Goal: Task Accomplishment & Management: Use online tool/utility

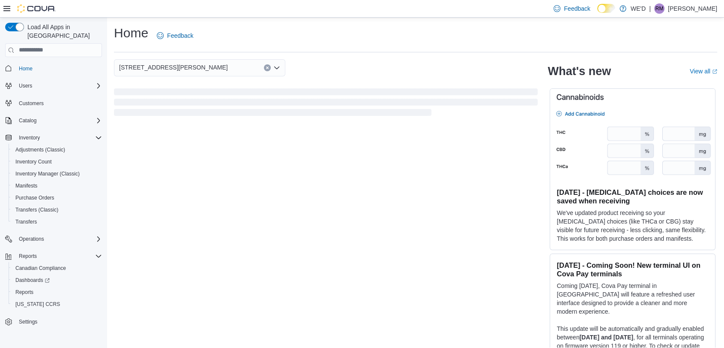
drag, startPoint x: 525, startPoint y: 347, endPoint x: 504, endPoint y: 285, distance: 64.9
click at [504, 285] on div "205 Quigley Rd #5 What's new View all (opens in a new tab or window) Aug 27, 20…" at bounding box center [415, 203] width 603 height 288
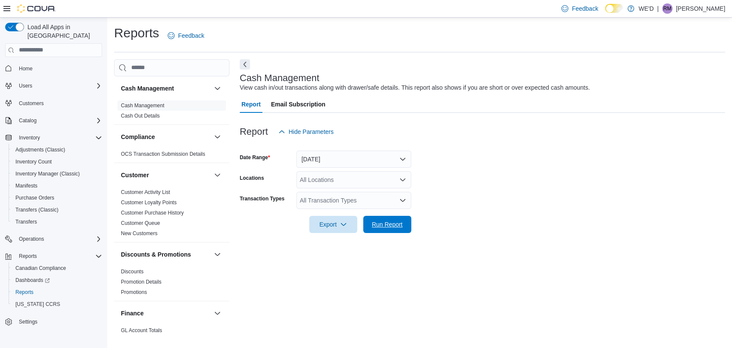
drag, startPoint x: 380, startPoint y: 219, endPoint x: 130, endPoint y: 12, distance: 324.8
click at [381, 219] on span "Run Report" at bounding box center [387, 224] width 38 height 17
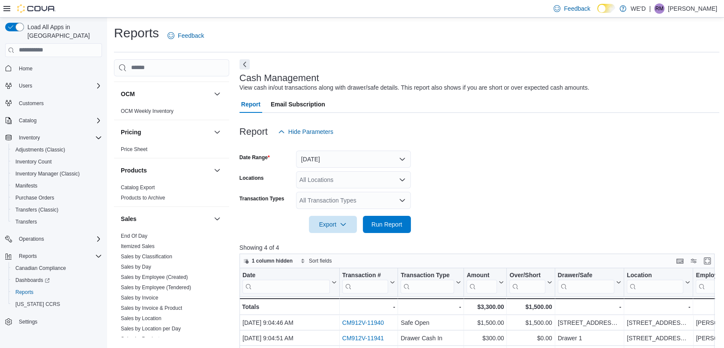
scroll to position [565, 0]
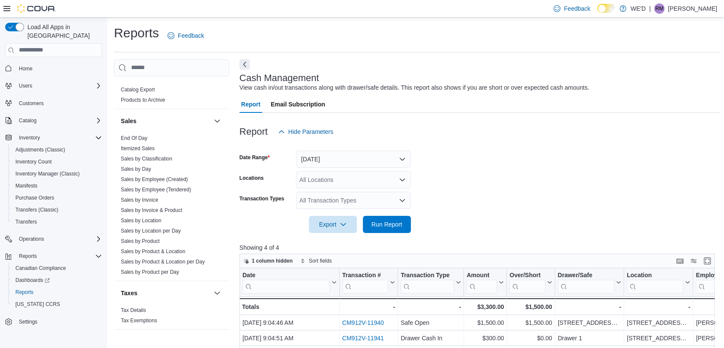
drag, startPoint x: 144, startPoint y: 135, endPoint x: 225, endPoint y: 152, distance: 83.1
click at [144, 135] on link "End Of Day" at bounding box center [134, 138] width 27 height 6
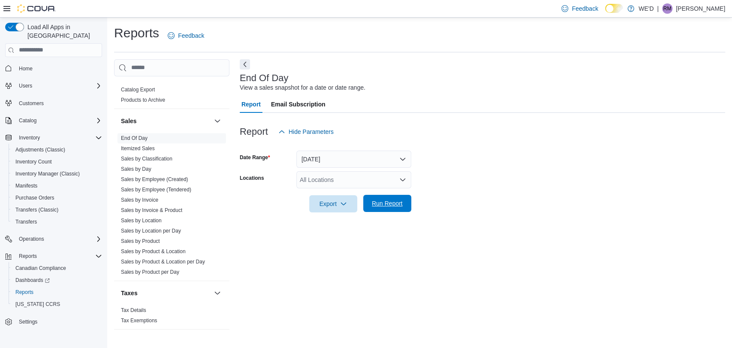
click at [395, 209] on span "Run Report" at bounding box center [387, 203] width 38 height 17
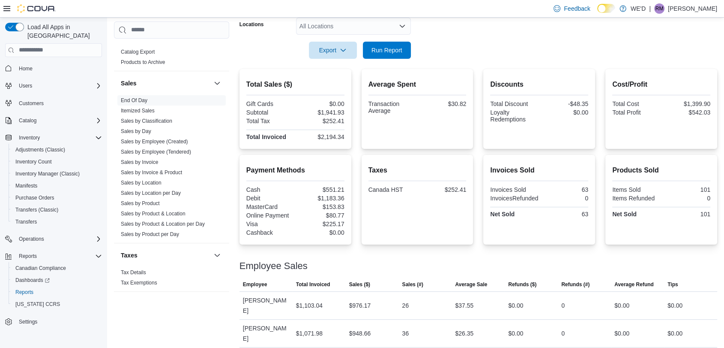
scroll to position [156, 0]
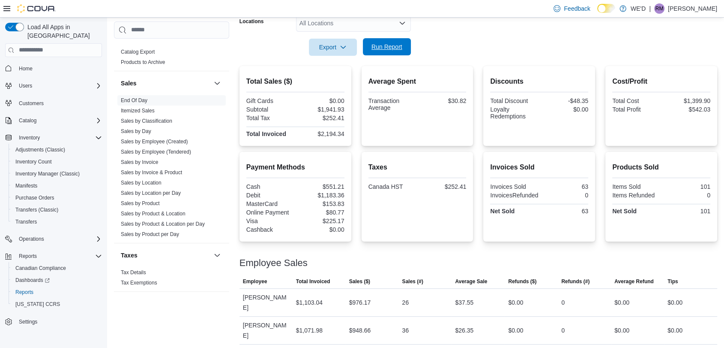
click at [398, 50] on span "Run Report" at bounding box center [387, 46] width 31 height 9
click at [188, 149] on link "Sales by Employee (Tendered)" at bounding box center [156, 152] width 70 height 6
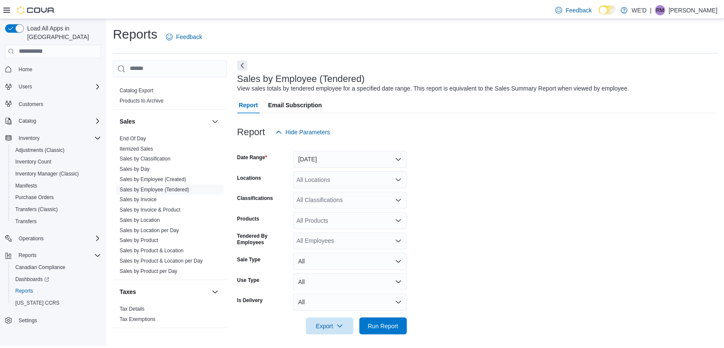
scroll to position [5, 0]
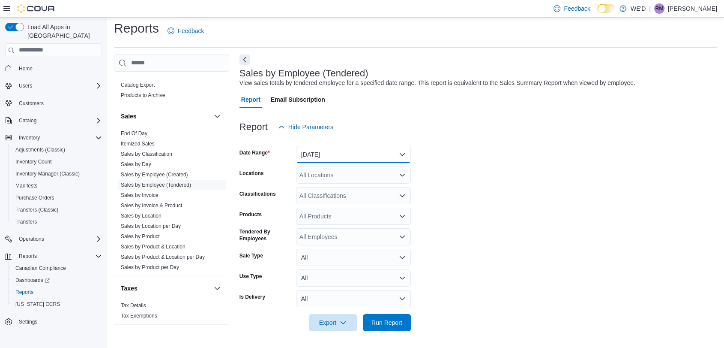
click at [369, 151] on button "[DATE]" at bounding box center [353, 154] width 115 height 17
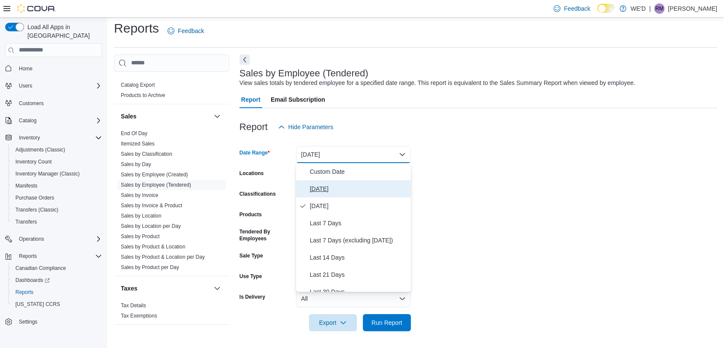
click at [386, 189] on span "[DATE]" at bounding box center [359, 188] width 98 height 10
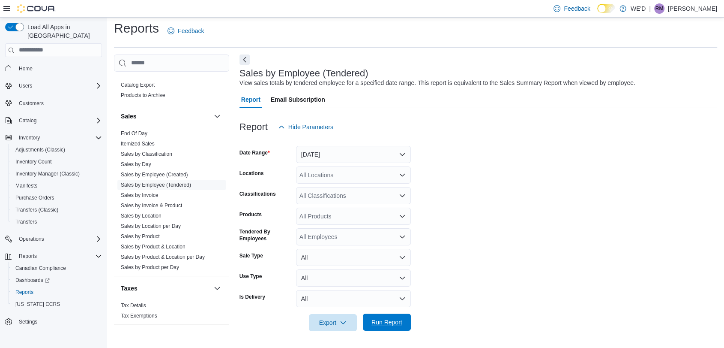
click at [410, 318] on button "Run Report" at bounding box center [387, 321] width 48 height 17
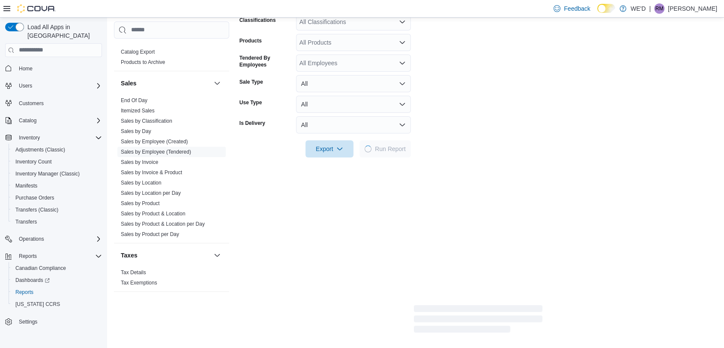
scroll to position [195, 0]
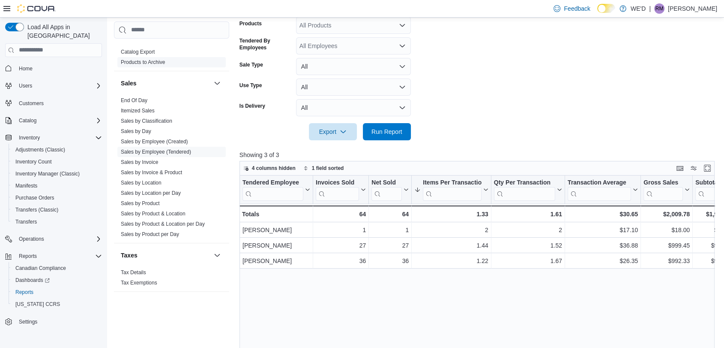
drag, startPoint x: 138, startPoint y: 97, endPoint x: 147, endPoint y: 101, distance: 9.0
click at [138, 97] on link "End Of Day" at bounding box center [134, 100] width 27 height 6
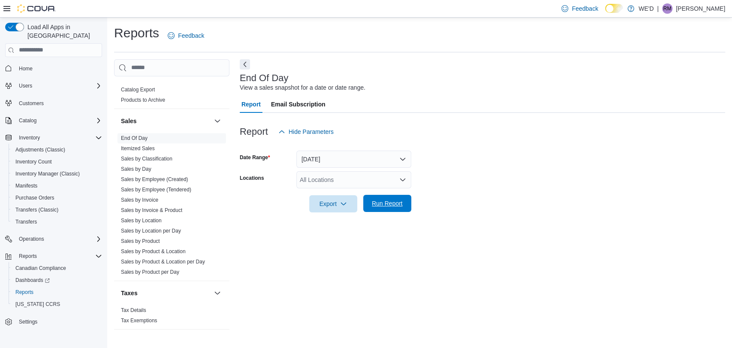
click at [396, 200] on span "Run Report" at bounding box center [387, 203] width 31 height 9
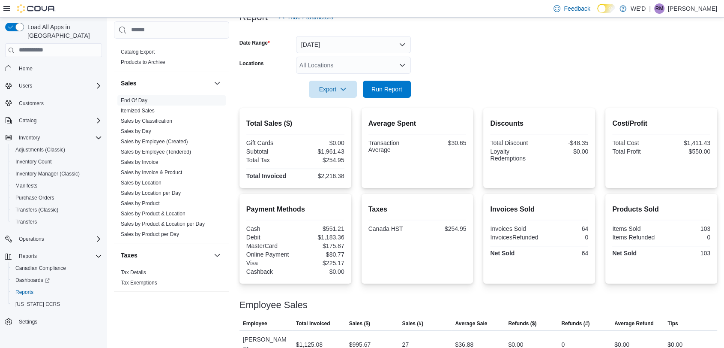
scroll to position [156, 0]
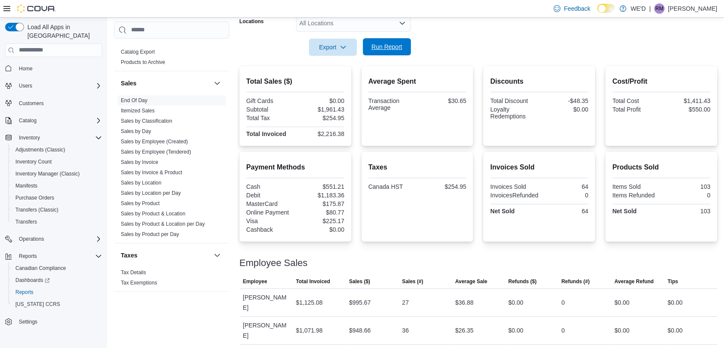
click at [381, 43] on span "Run Report" at bounding box center [387, 46] width 31 height 9
drag, startPoint x: 180, startPoint y: 153, endPoint x: 221, endPoint y: 156, distance: 40.8
click at [180, 153] on link "Sales by Employee (Tendered)" at bounding box center [156, 152] width 70 height 6
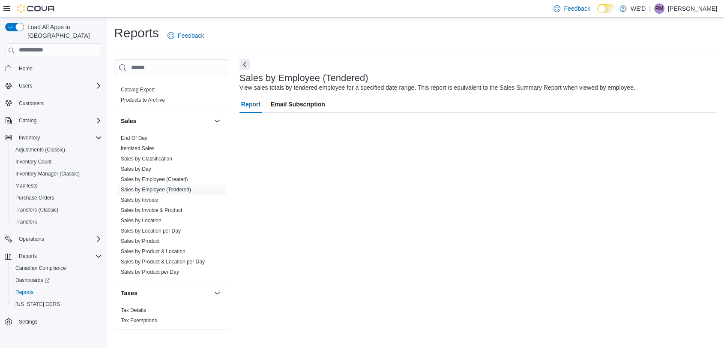
scroll to position [5, 0]
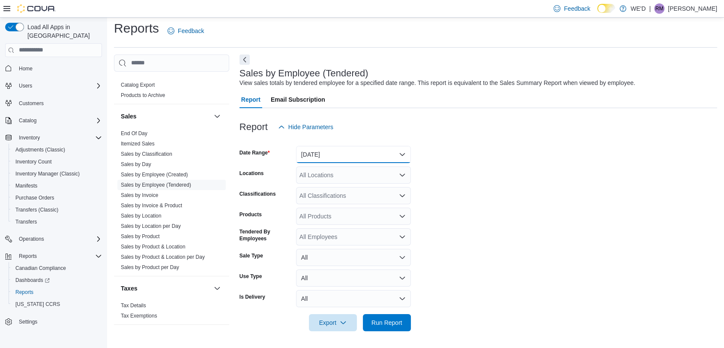
click at [376, 156] on button "[DATE]" at bounding box center [353, 154] width 115 height 17
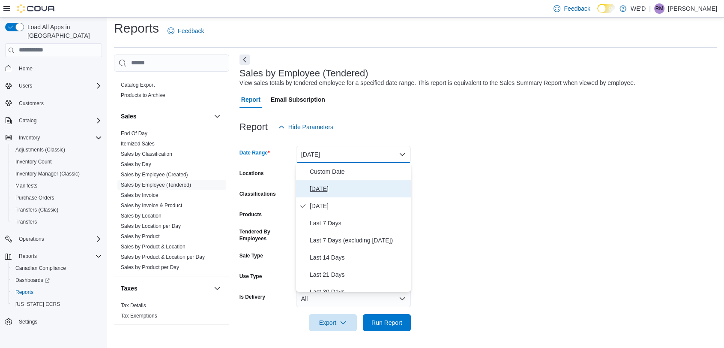
click at [374, 194] on button "[DATE]" at bounding box center [353, 188] width 115 height 17
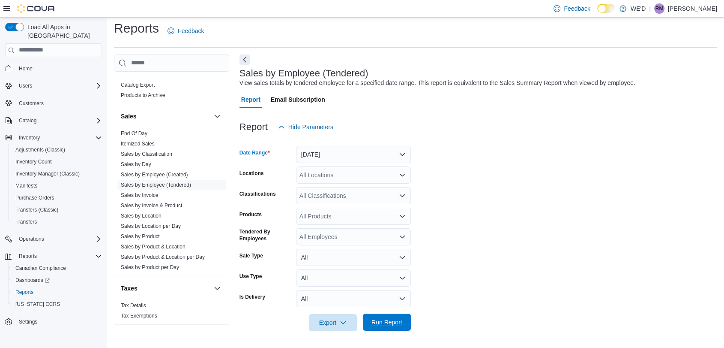
click at [403, 318] on span "Run Report" at bounding box center [387, 321] width 38 height 17
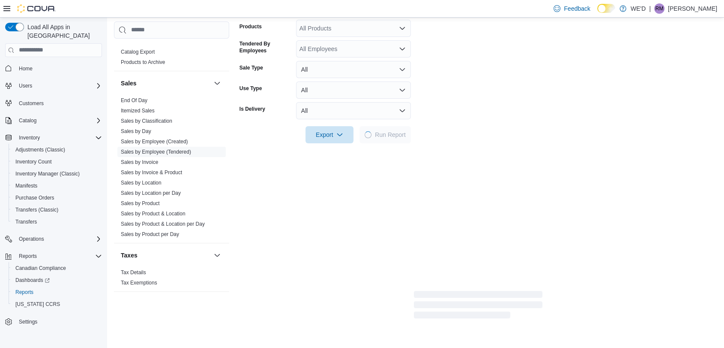
scroll to position [195, 0]
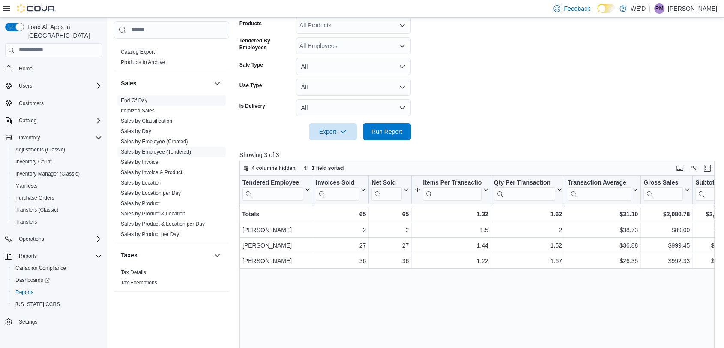
click at [141, 95] on span "End Of Day" at bounding box center [171, 100] width 108 height 10
click at [141, 102] on link "End Of Day" at bounding box center [134, 100] width 27 height 6
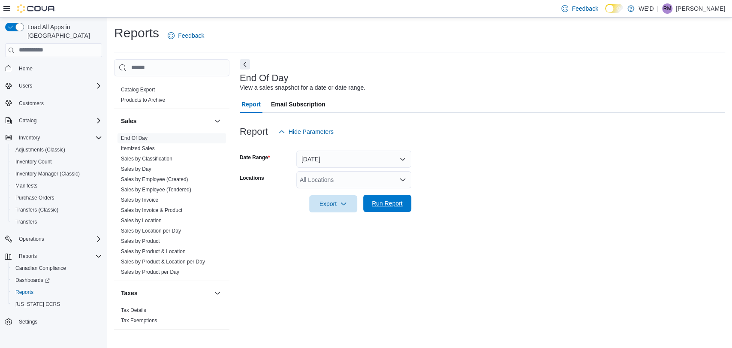
click at [399, 196] on span "Run Report" at bounding box center [387, 203] width 38 height 17
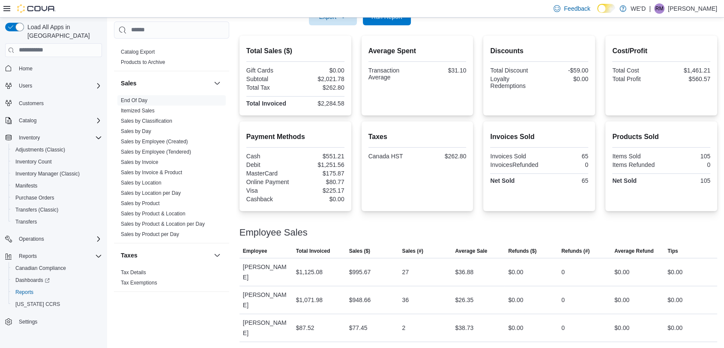
scroll to position [156, 0]
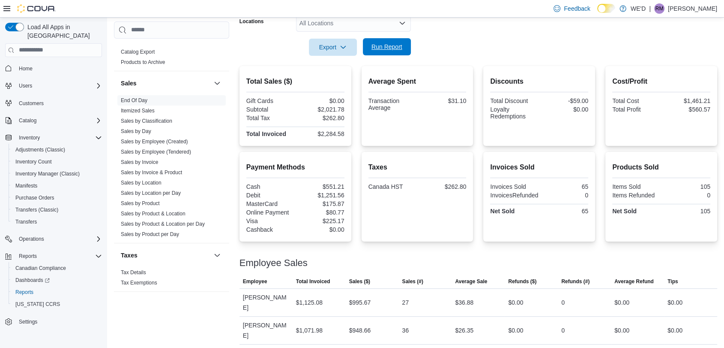
click at [377, 46] on span "Run Report" at bounding box center [387, 46] width 31 height 9
click at [384, 48] on span "Run Report" at bounding box center [387, 47] width 31 height 9
click at [402, 39] on span "Run Report" at bounding box center [387, 46] width 38 height 17
click at [162, 151] on link "Sales by Employee (Tendered)" at bounding box center [156, 152] width 70 height 6
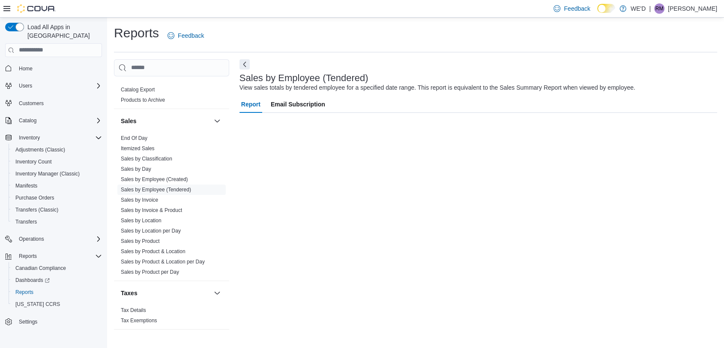
scroll to position [5, 0]
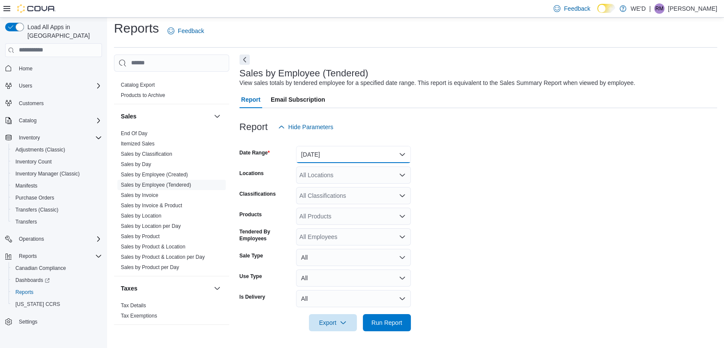
click at [372, 155] on button "[DATE]" at bounding box center [353, 154] width 115 height 17
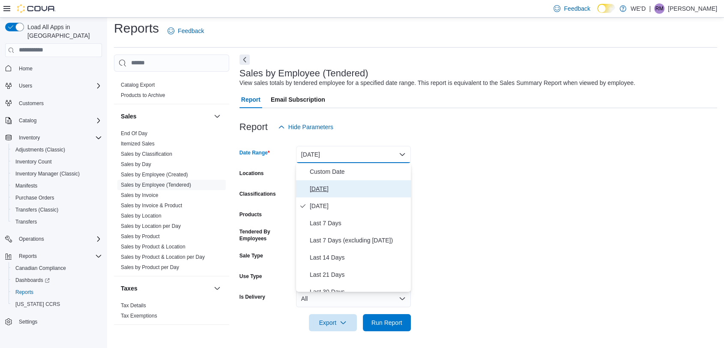
click at [365, 189] on span "[DATE]" at bounding box center [359, 188] width 98 height 10
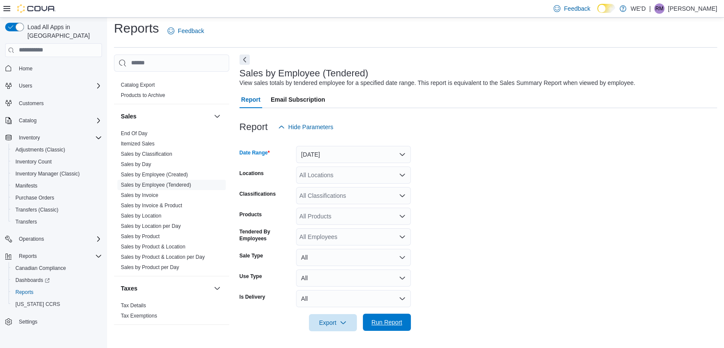
click at [381, 320] on span "Run Report" at bounding box center [387, 322] width 31 height 9
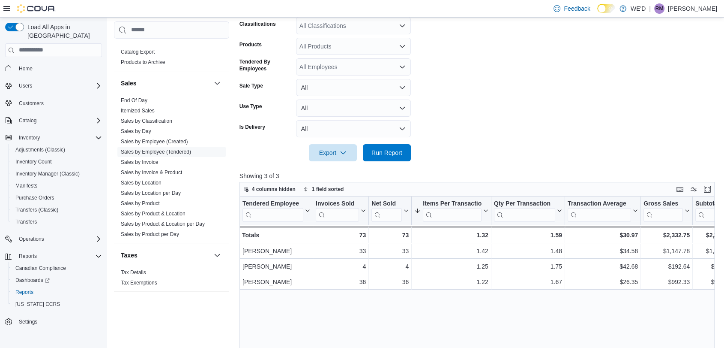
scroll to position [195, 0]
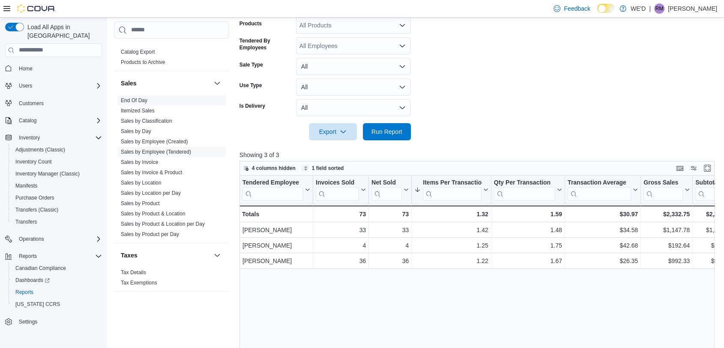
click at [135, 99] on link "End Of Day" at bounding box center [134, 100] width 27 height 6
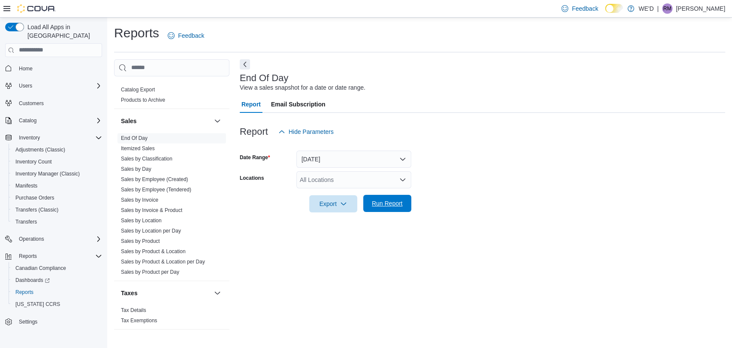
click at [398, 201] on span "Run Report" at bounding box center [387, 203] width 31 height 9
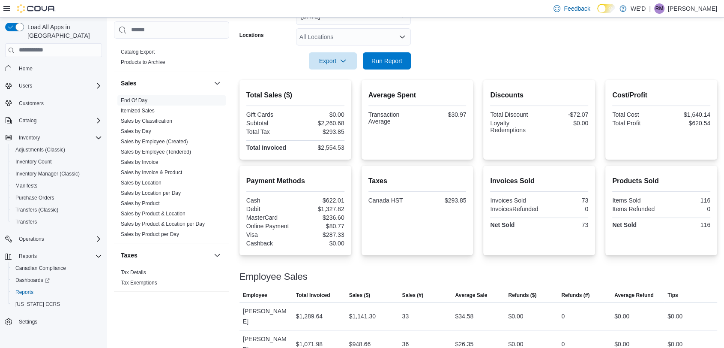
scroll to position [156, 0]
